Goal: Task Accomplishment & Management: Manage account settings

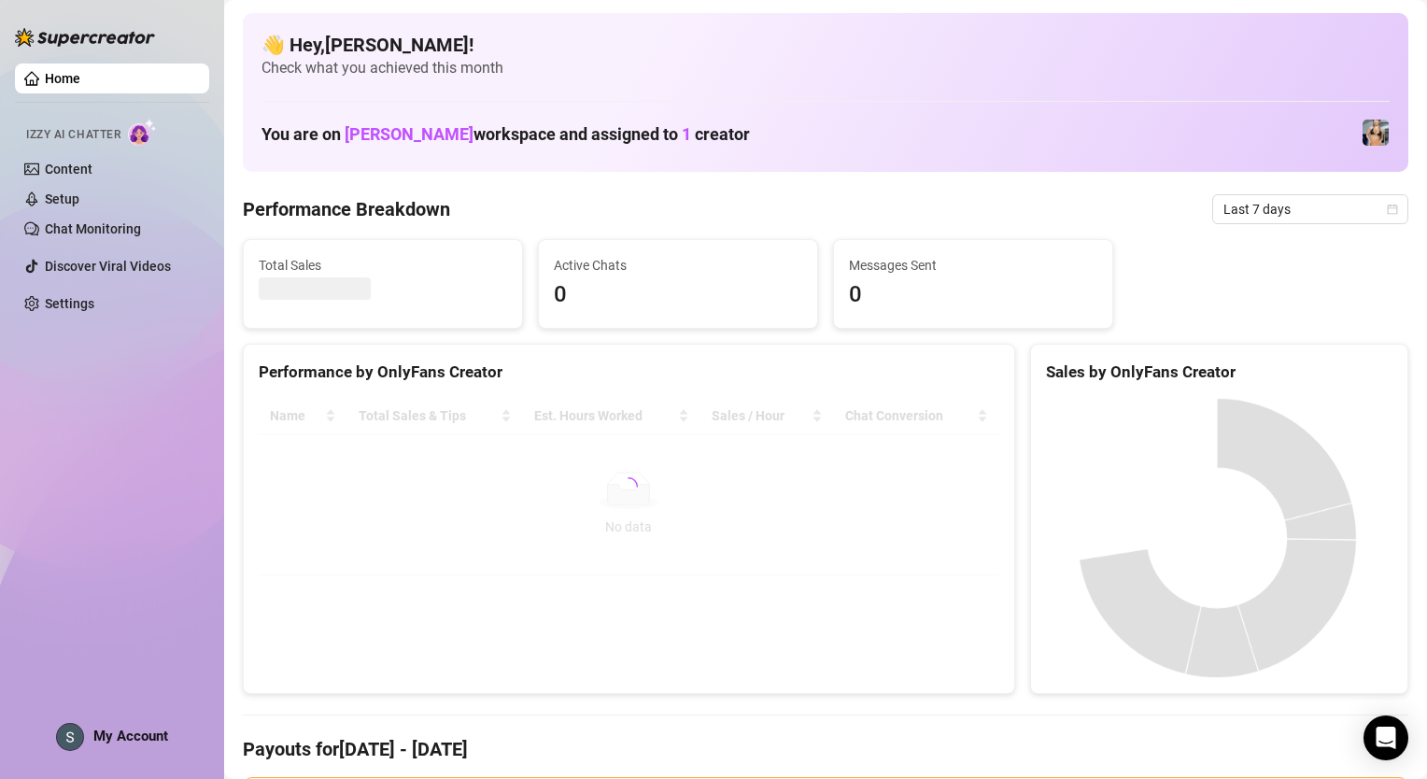
click at [76, 730] on img at bounding box center [70, 737] width 26 height 26
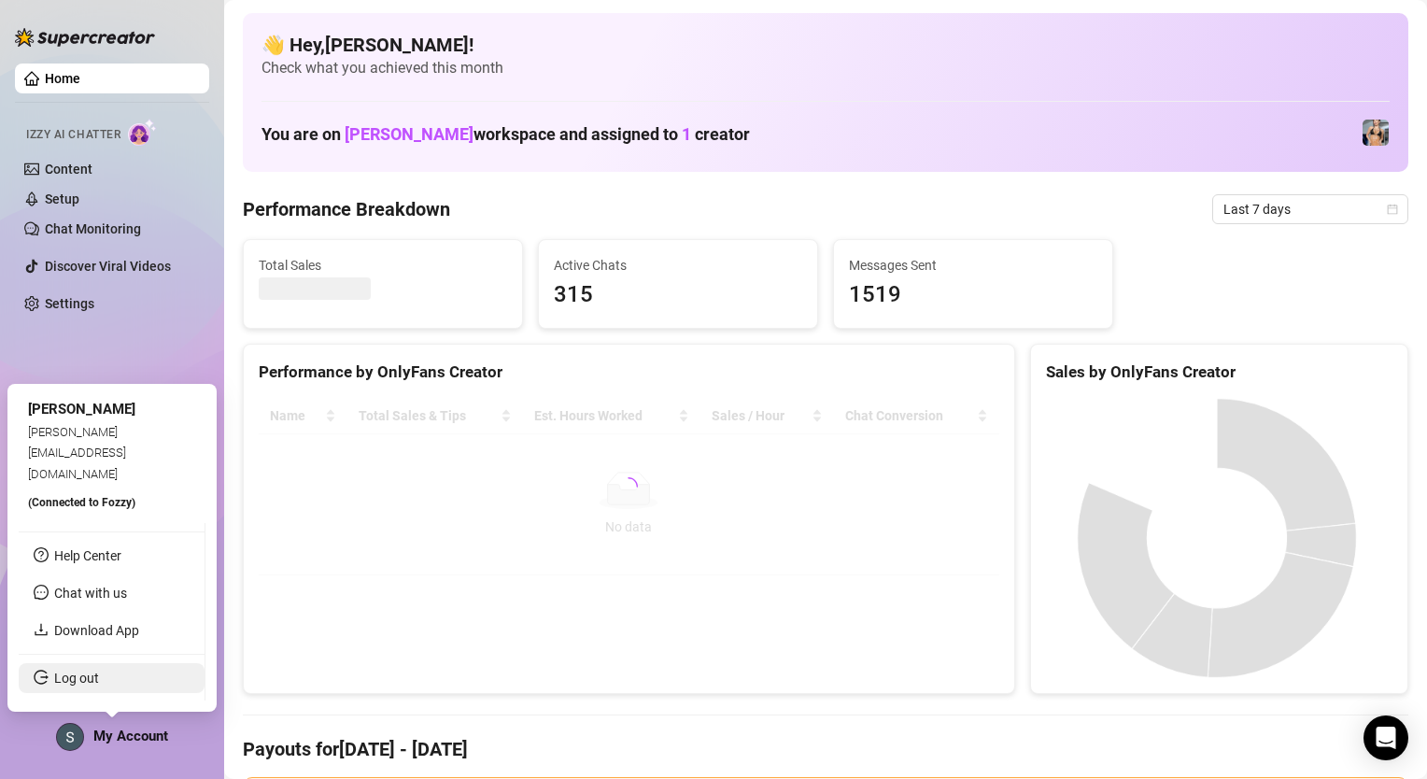
click at [99, 680] on link "Log out" at bounding box center [76, 677] width 45 height 15
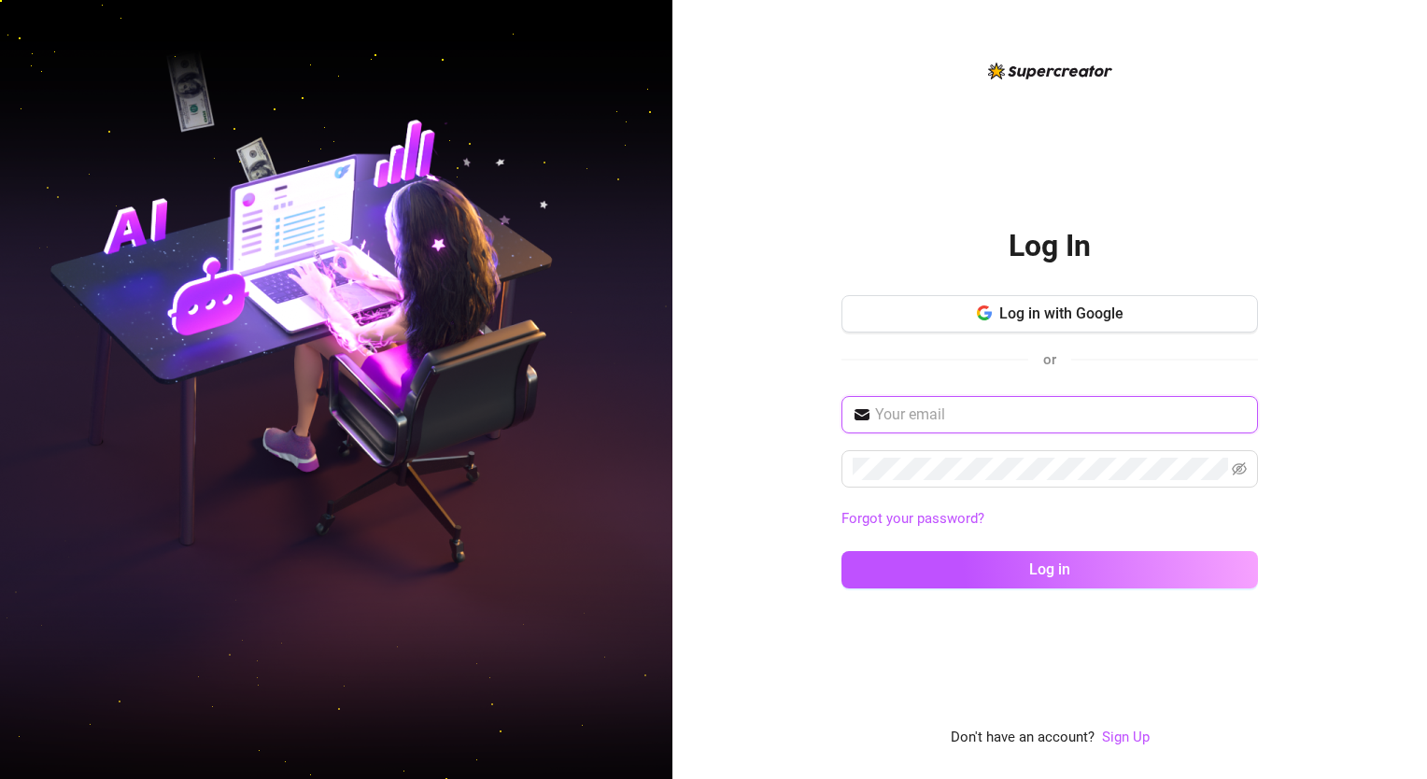
click at [897, 421] on input "text" at bounding box center [1061, 414] width 372 height 22
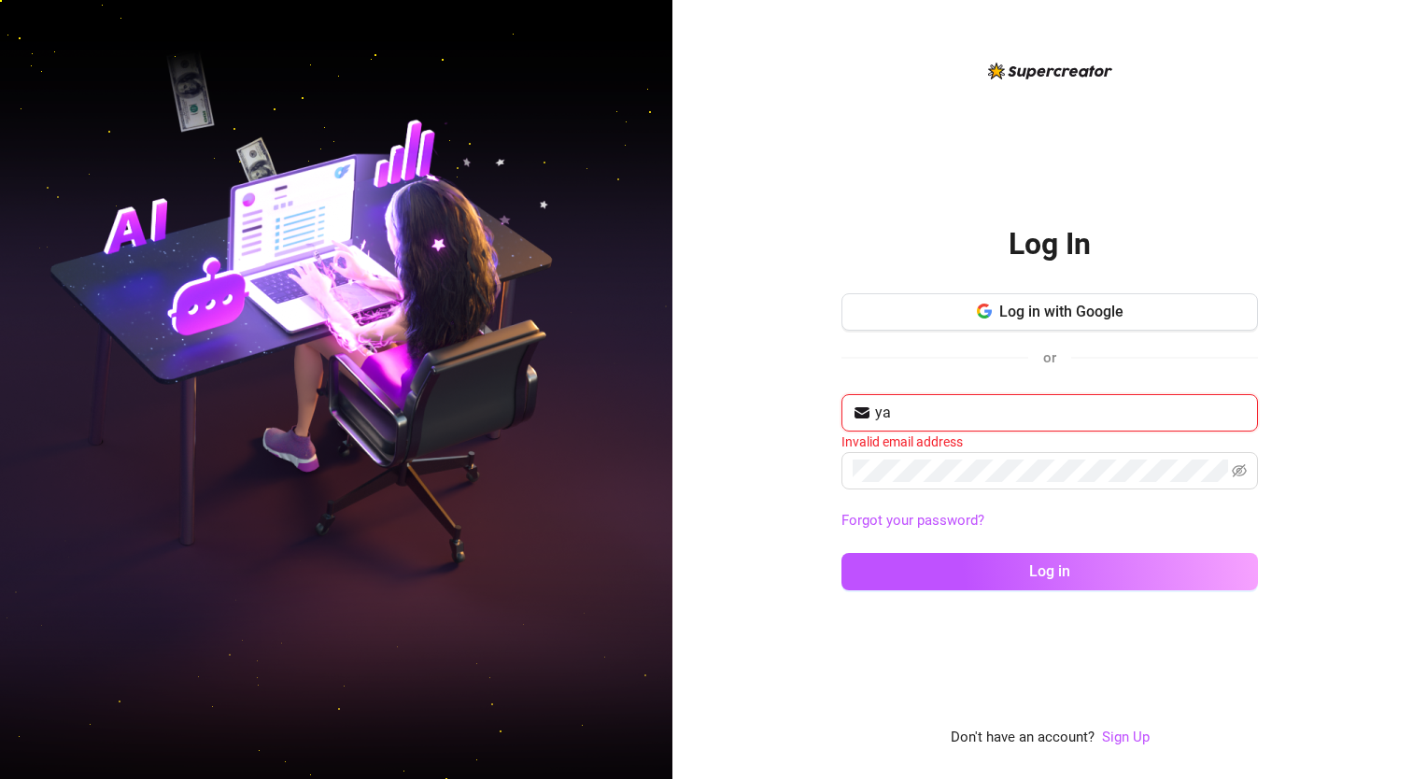
type input "[EMAIL_ADDRESS][DOMAIN_NAME]"
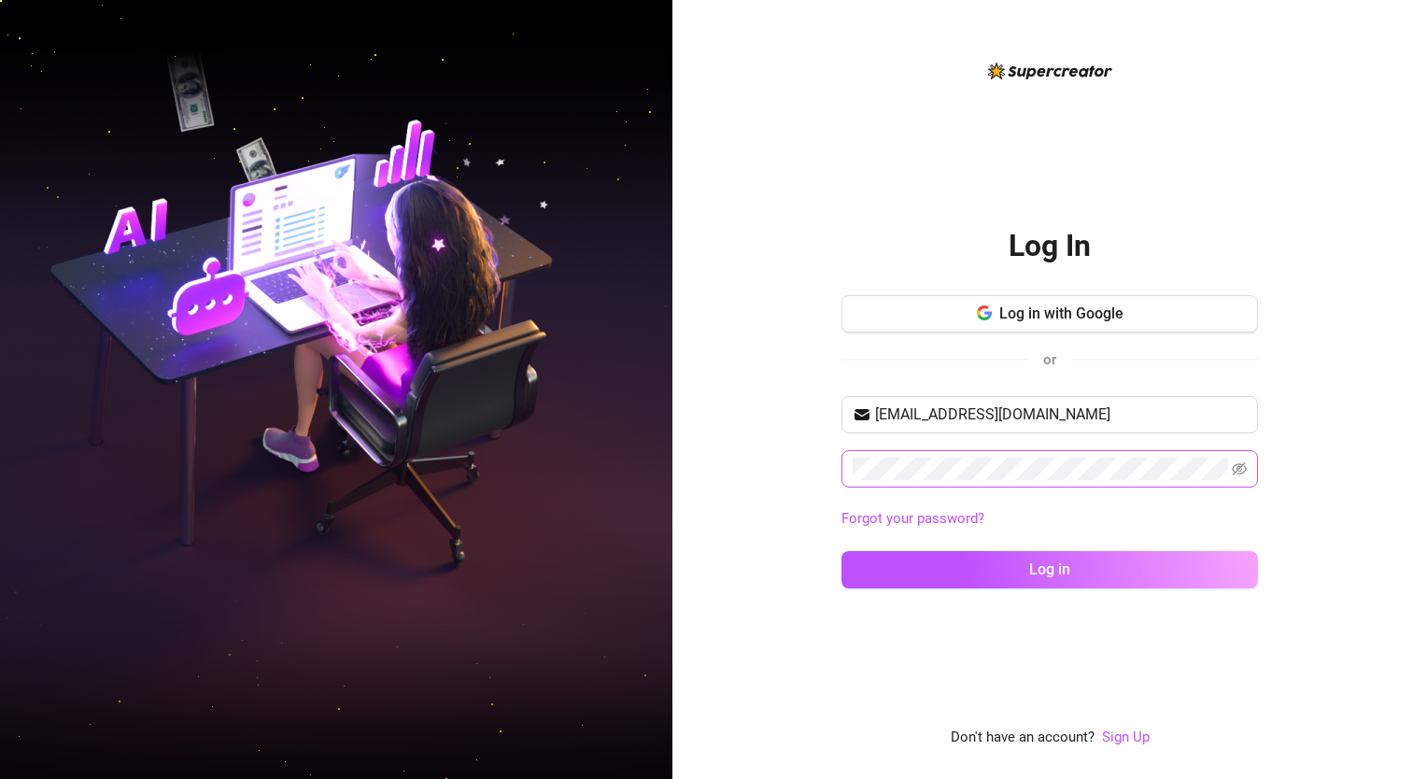
click at [981, 455] on span at bounding box center [1049, 468] width 416 height 37
click at [841, 551] on button "Log in" at bounding box center [1049, 569] width 416 height 37
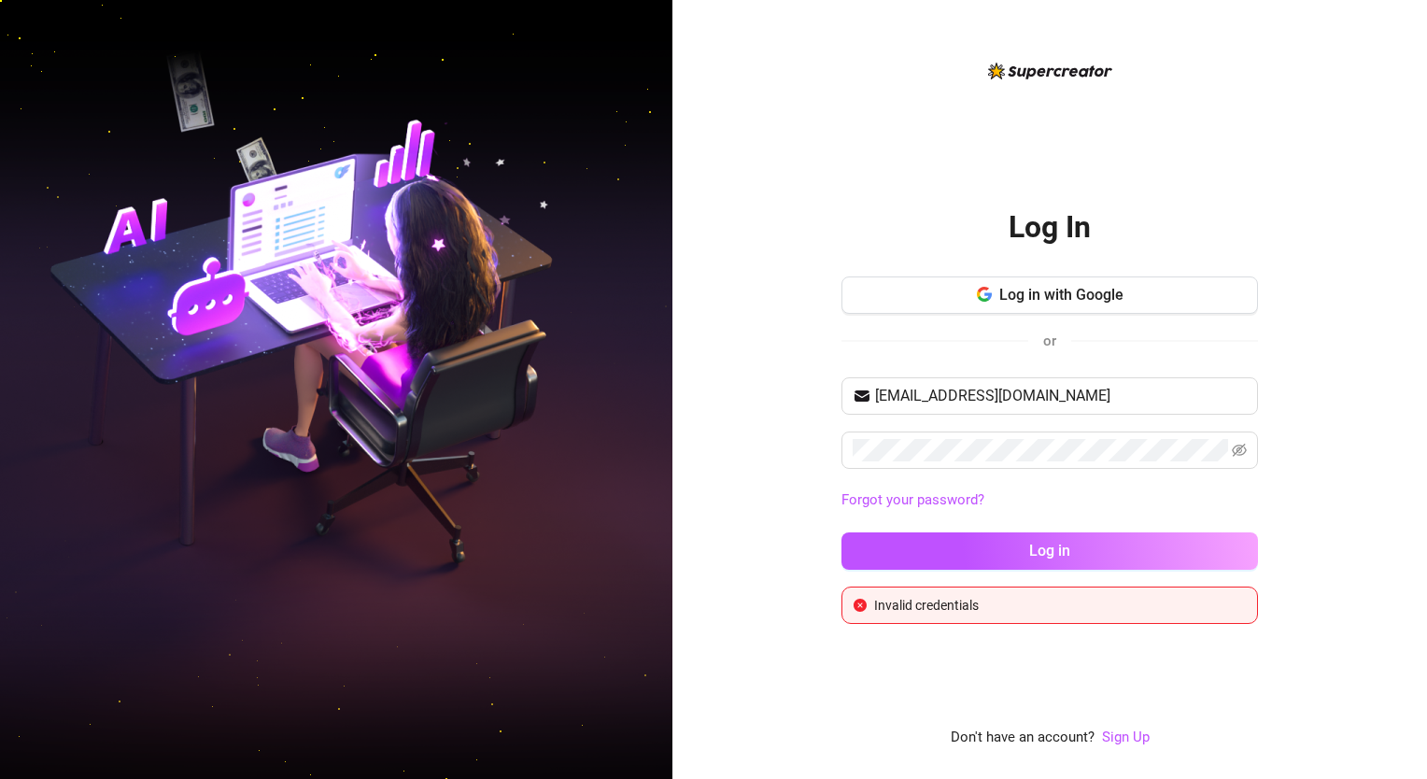
click at [785, 547] on div "Log In Log in with Google or [EMAIL_ADDRESS][DOMAIN_NAME] Forgot your password?…" at bounding box center [1049, 389] width 754 height 779
click at [1233, 450] on icon "eye-invisible" at bounding box center [1239, 450] width 15 height 15
drag, startPoint x: 1059, startPoint y: 465, endPoint x: 670, endPoint y: 460, distance: 388.5
click at [670, 460] on div "Log In Log in with Google or [EMAIL_ADDRESS][DOMAIN_NAME] Forgot your password?…" at bounding box center [713, 389] width 1427 height 779
drag, startPoint x: 670, startPoint y: 460, endPoint x: 778, endPoint y: 522, distance: 123.8
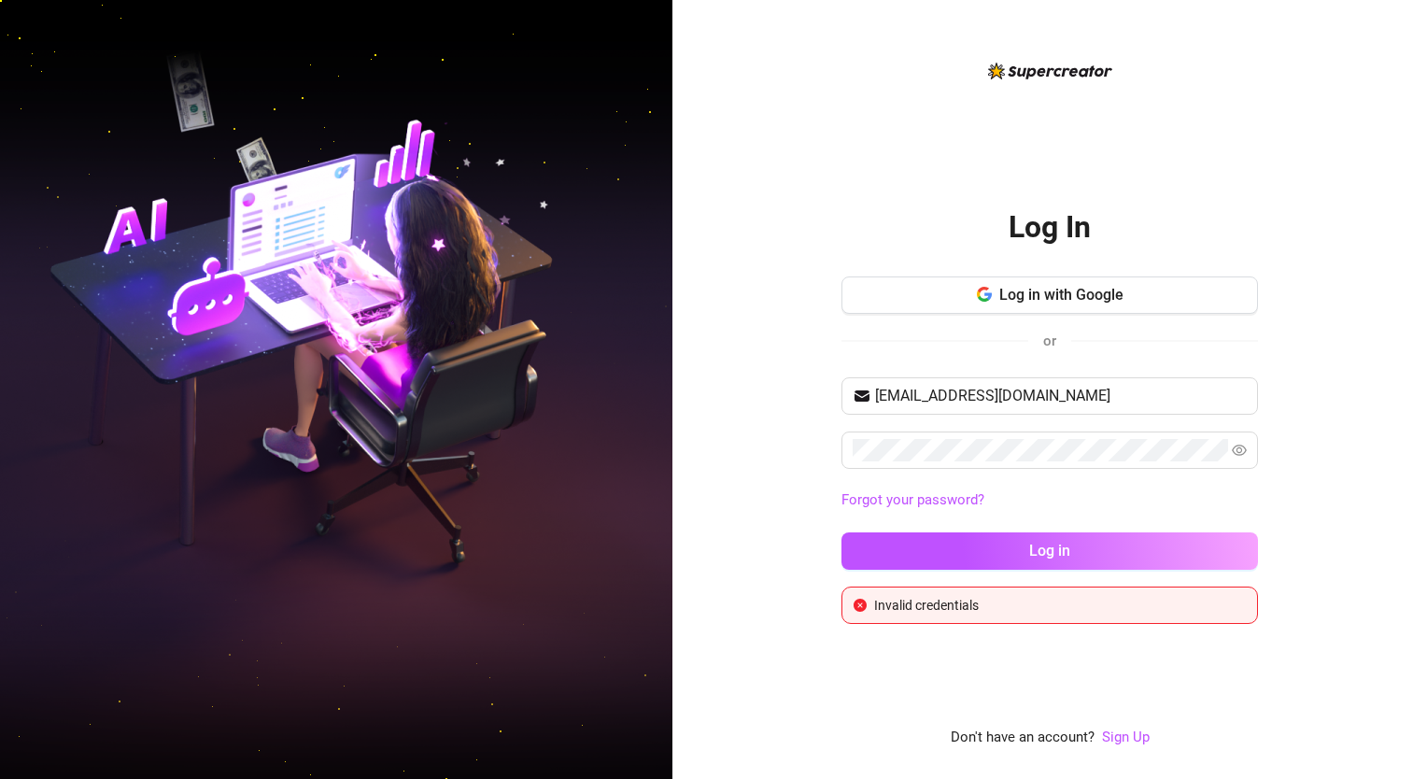
click at [778, 522] on div "Log In Log in with Google or [EMAIL_ADDRESS][DOMAIN_NAME] Forgot your password?…" at bounding box center [1049, 389] width 754 height 779
click at [782, 426] on div "Log In Log in with Google or [EMAIL_ADDRESS][DOMAIN_NAME] Forgot your password?…" at bounding box center [1049, 389] width 754 height 779
click at [841, 532] on button "Log in" at bounding box center [1049, 550] width 416 height 37
click at [1288, 458] on div "Log In Log in with Google or [EMAIL_ADDRESS][DOMAIN_NAME] Forgot your password?…" at bounding box center [1049, 389] width 754 height 779
click at [796, 457] on div "Log In Log in with Google or [EMAIL_ADDRESS][DOMAIN_NAME] Forgot your password?…" at bounding box center [1049, 389] width 754 height 779
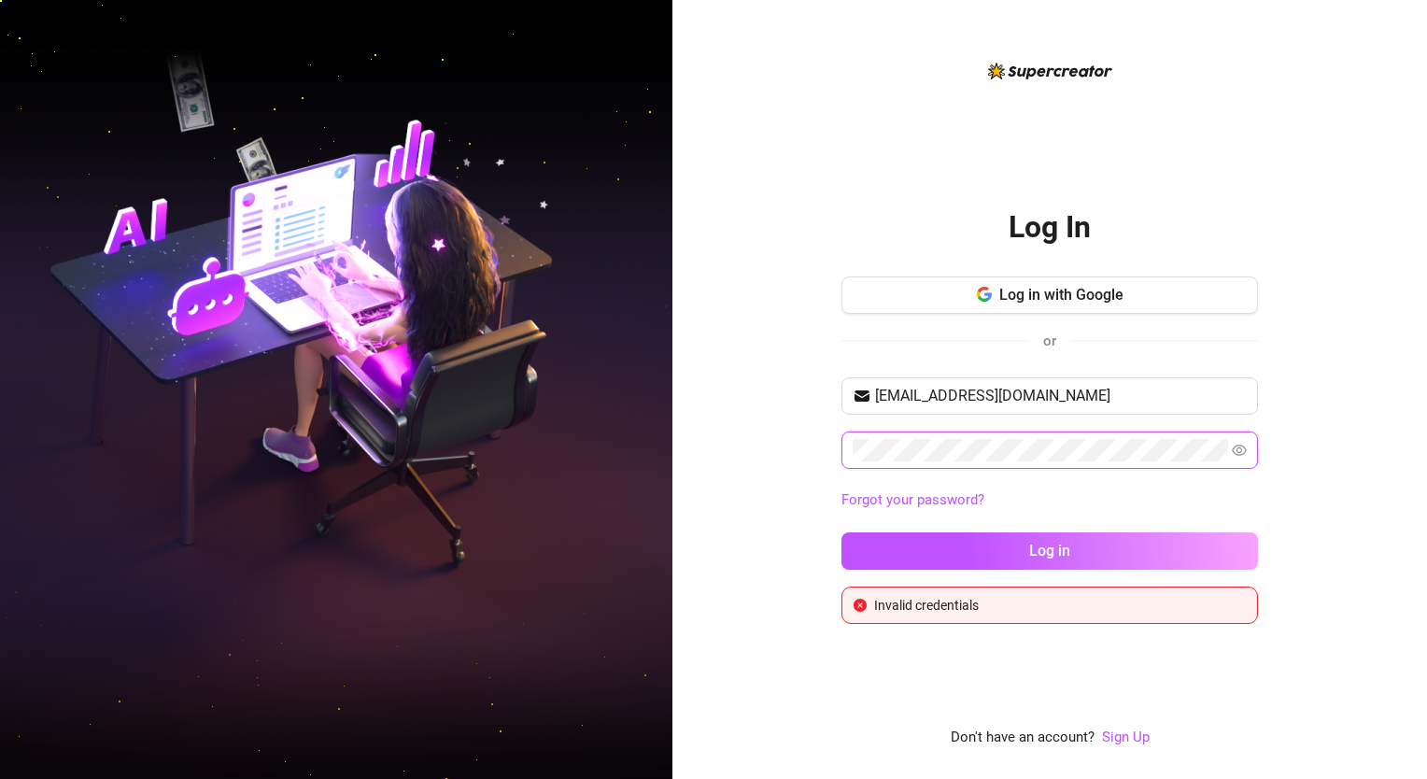
click at [841, 532] on button "Log in" at bounding box center [1049, 550] width 416 height 37
